Goal: Task Accomplishment & Management: Manage account settings

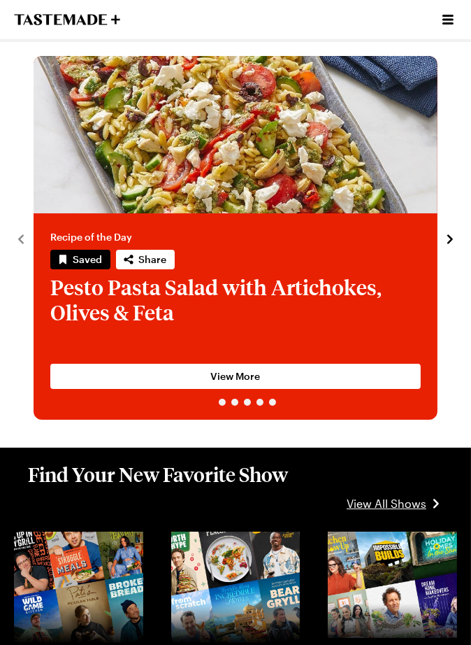
click at [443, 13] on icon "Open menu" at bounding box center [448, 19] width 17 height 17
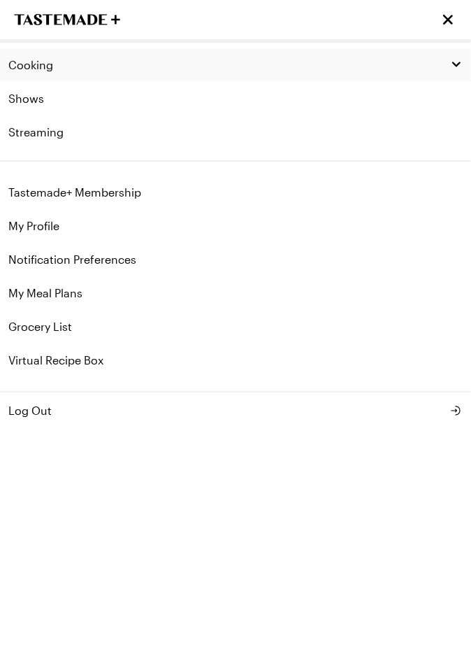
click at [22, 67] on span "Cooking" at bounding box center [30, 65] width 45 height 14
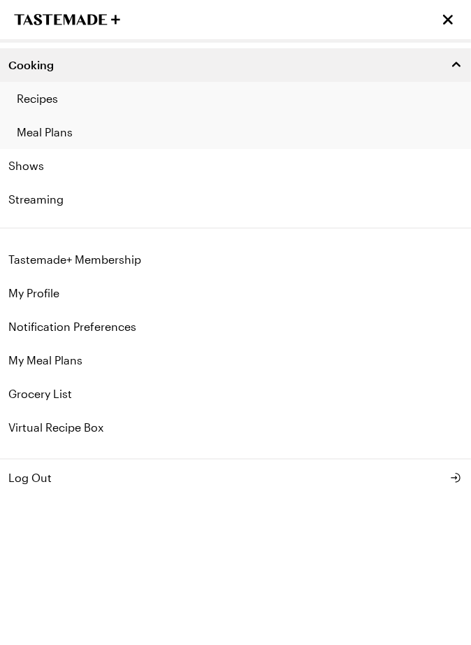
click at [27, 92] on link "Recipes" at bounding box center [235, 99] width 471 height 34
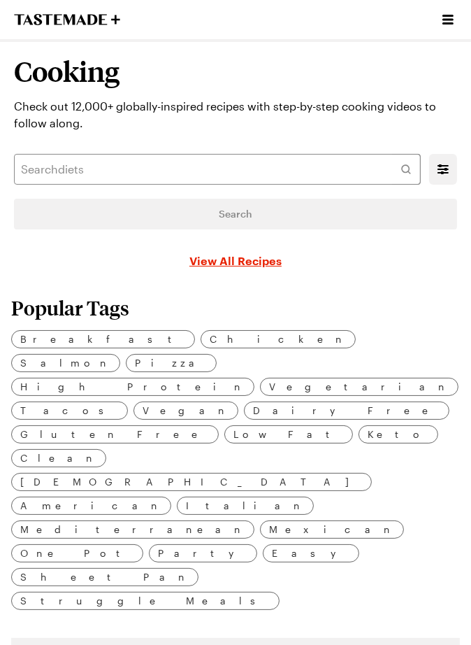
click at [208, 262] on link "View All Recipes" at bounding box center [236, 260] width 92 height 17
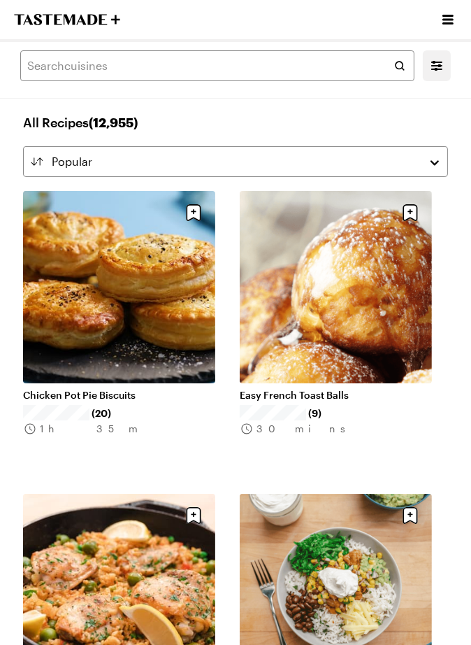
click at [442, 15] on icon "Open menu" at bounding box center [448, 19] width 17 height 17
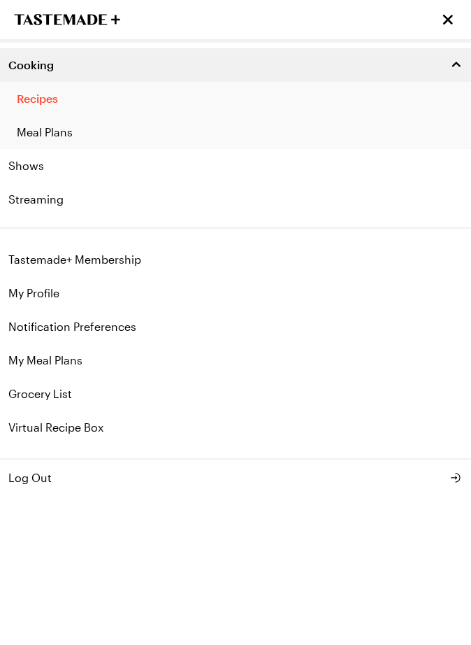
click at [24, 97] on link "Recipes" at bounding box center [235, 99] width 471 height 34
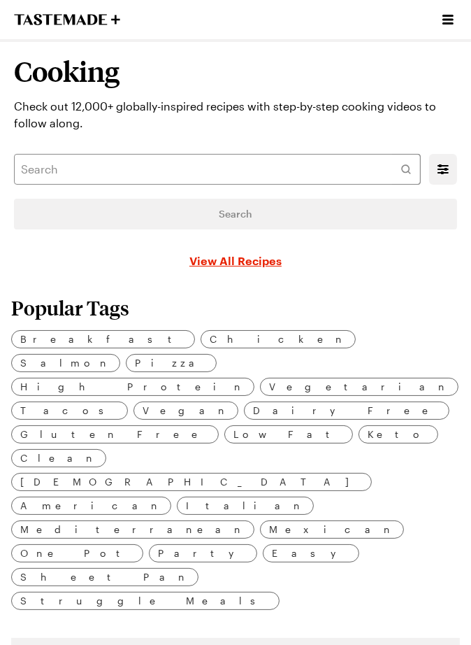
click at [442, 23] on icon "Open menu" at bounding box center [448, 19] width 17 height 17
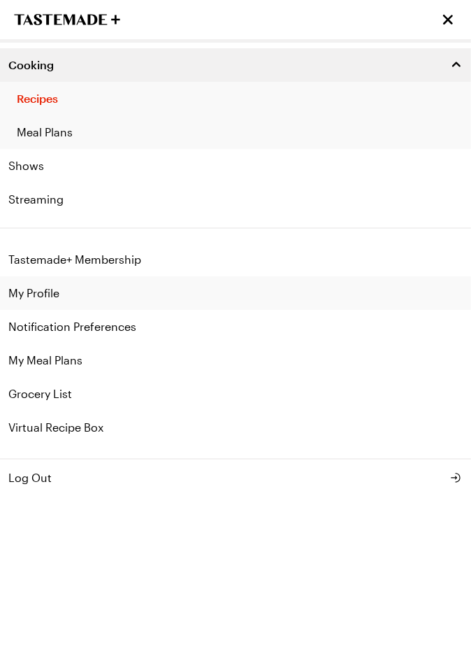
click at [29, 292] on link "My Profile" at bounding box center [235, 293] width 471 height 34
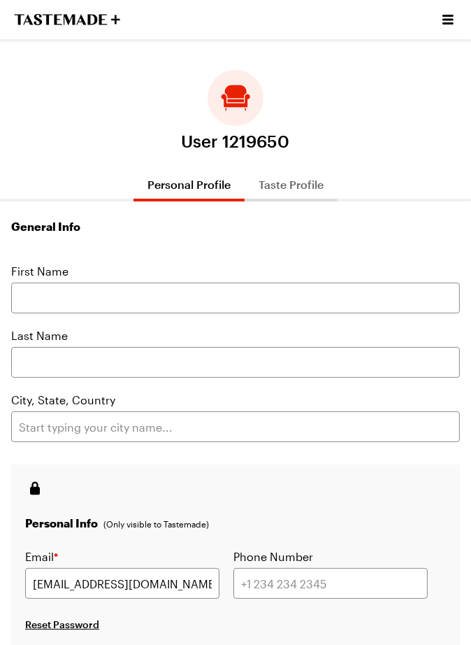
click at [446, 20] on icon "Open menu" at bounding box center [448, 20] width 11 height 10
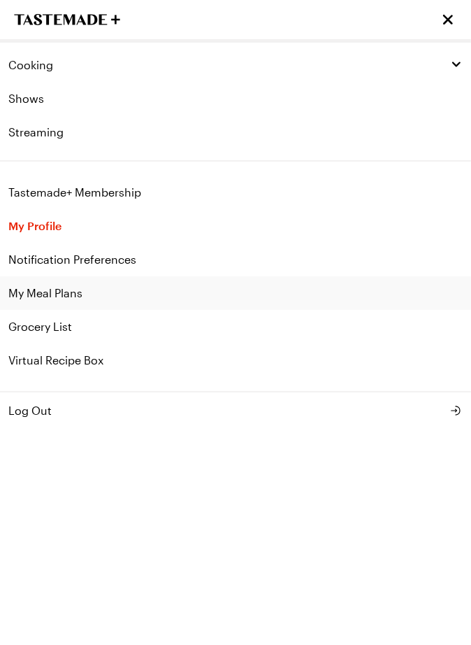
click at [22, 290] on link "My Meal Plans" at bounding box center [235, 293] width 471 height 34
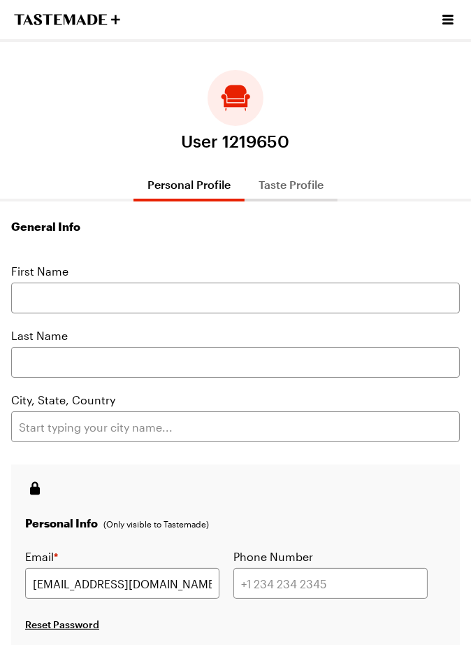
click at [453, 18] on icon "Open menu" at bounding box center [448, 19] width 17 height 17
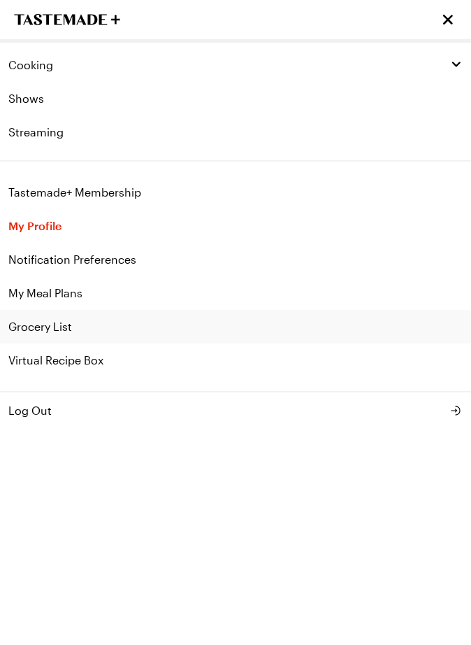
click at [20, 330] on link "Grocery List" at bounding box center [235, 327] width 471 height 34
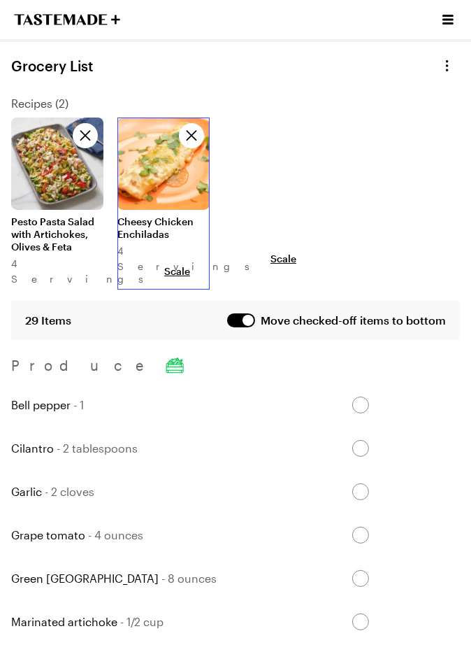
click at [169, 118] on link at bounding box center [164, 118] width 92 height 0
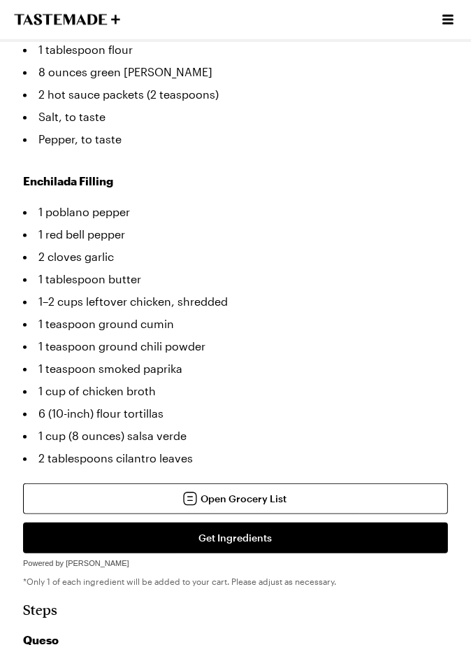
scroll to position [895, 0]
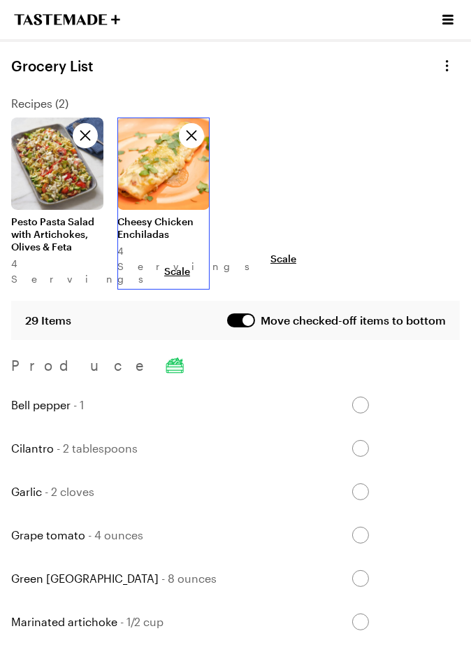
click at [153, 118] on link at bounding box center [164, 118] width 92 height 0
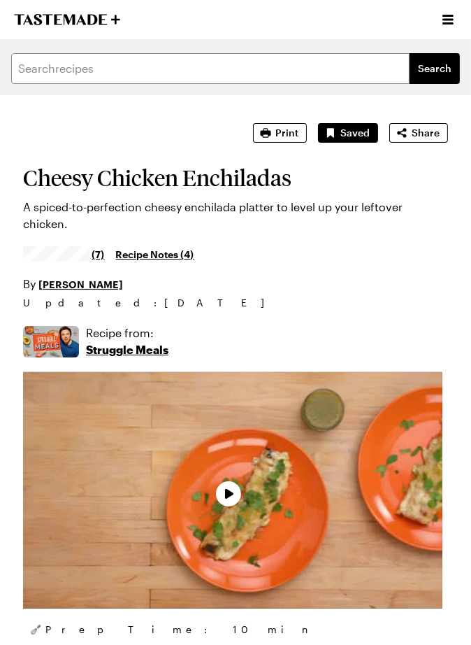
click at [152, 200] on p "A spiced-to-perfection cheesy enchilada platter to level up your leftover chick…" at bounding box center [235, 216] width 425 height 34
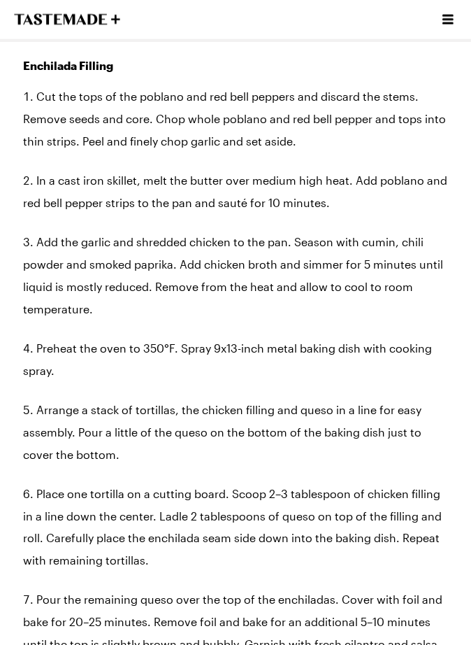
scroll to position [1710, 0]
click at [23, 535] on li "Place one tortilla on a cutting board. Scoop 2–3 tablespoon of chicken filling …" at bounding box center [235, 527] width 425 height 90
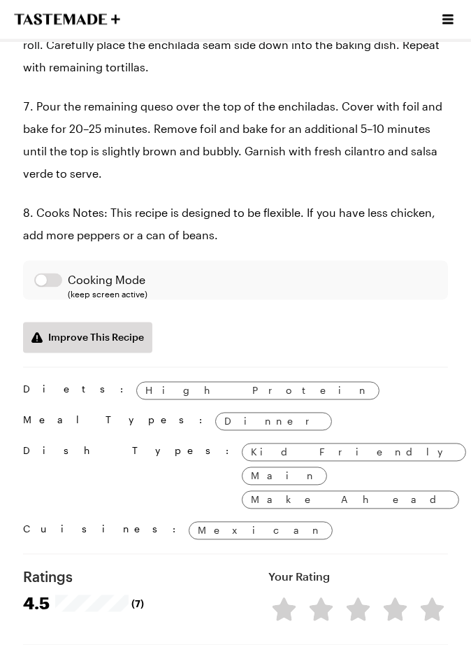
scroll to position [2178, 0]
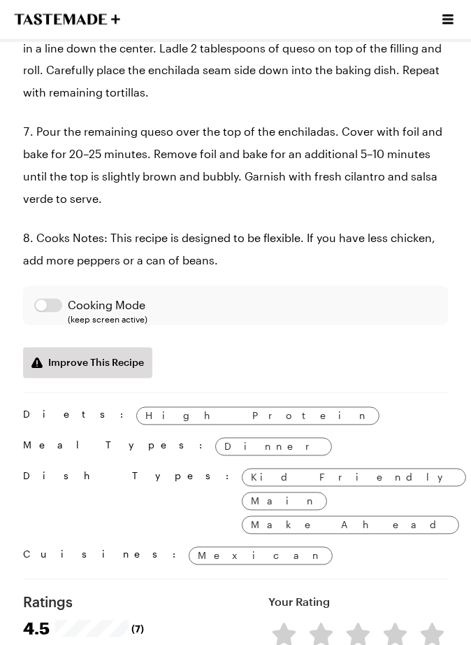
type textarea "x"
